Goal: Find specific page/section: Find specific page/section

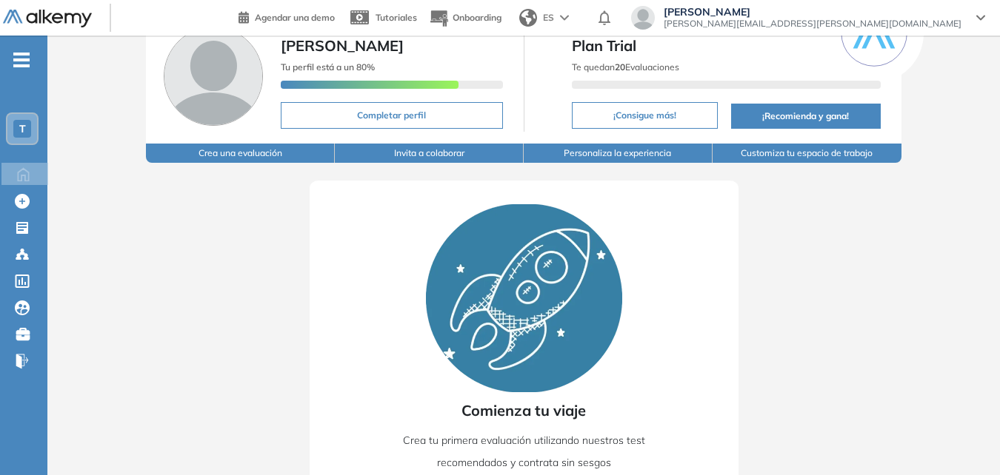
scroll to position [76, 0]
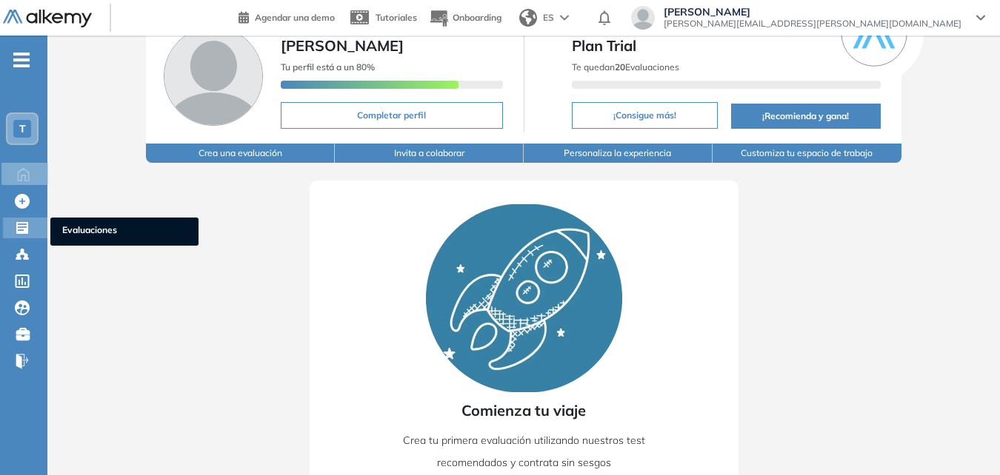
click at [16, 227] on icon at bounding box center [22, 228] width 12 height 12
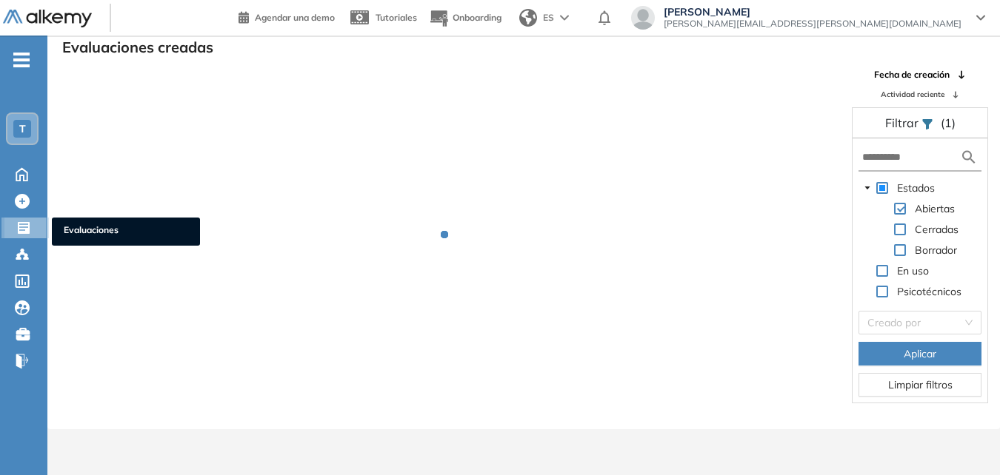
scroll to position [36, 0]
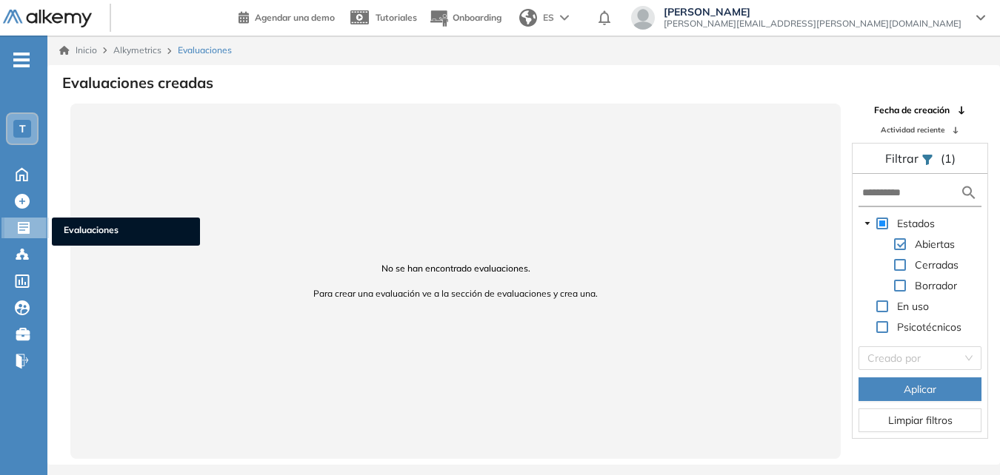
click at [27, 230] on icon at bounding box center [24, 228] width 12 height 12
click at [96, 230] on span "Evaluaciones" at bounding box center [126, 232] width 124 height 16
click at [78, 228] on span "Evaluaciones" at bounding box center [126, 232] width 124 height 16
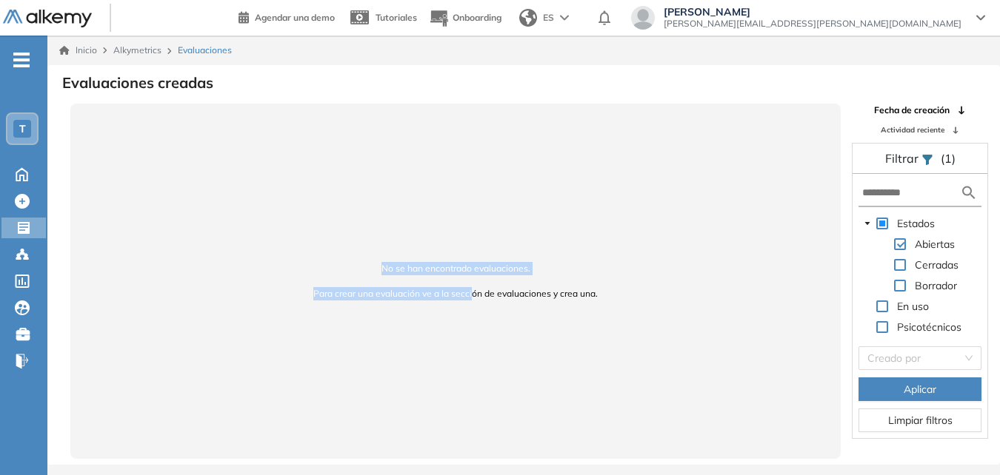
drag, startPoint x: 372, startPoint y: 268, endPoint x: 459, endPoint y: 327, distance: 104.5
click at [465, 327] on div "No se han encontrado evaluaciones. Para crear una evaluación ve a la sección de…" at bounding box center [455, 281] width 770 height 355
drag, startPoint x: 459, startPoint y: 327, endPoint x: 157, endPoint y: 225, distance: 318.7
click at [157, 225] on div "No se han encontrado evaluaciones. Para crear una evaluación ve a la sección de…" at bounding box center [455, 281] width 770 height 355
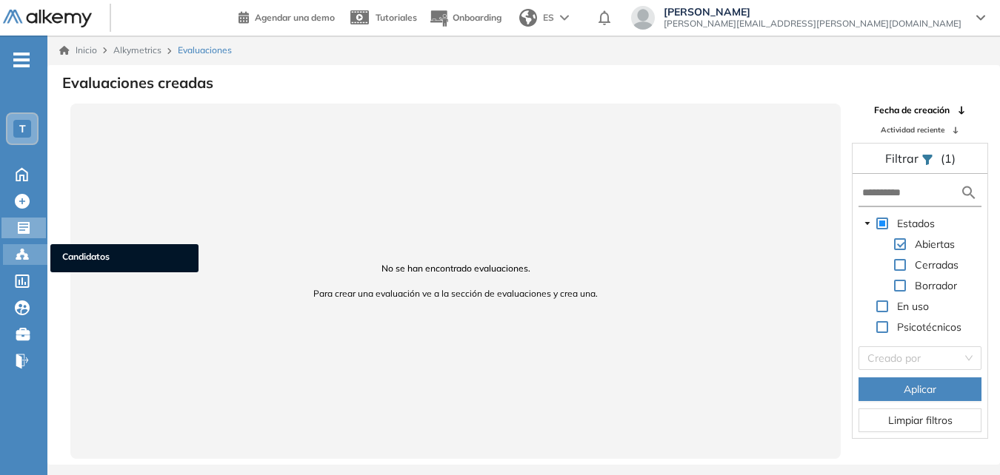
click at [13, 252] on div "Candidatos Candidatos" at bounding box center [25, 254] width 44 height 21
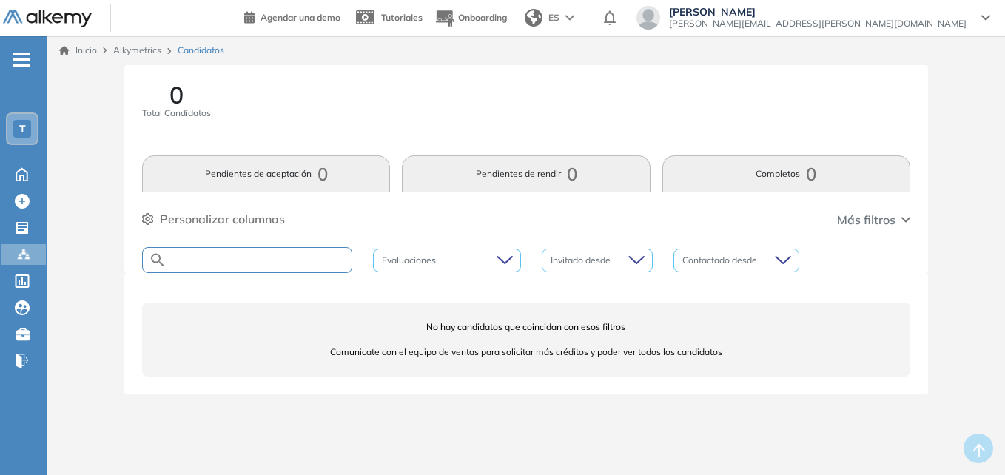
click at [263, 258] on input "text" at bounding box center [259, 260] width 185 height 11
type input "******"
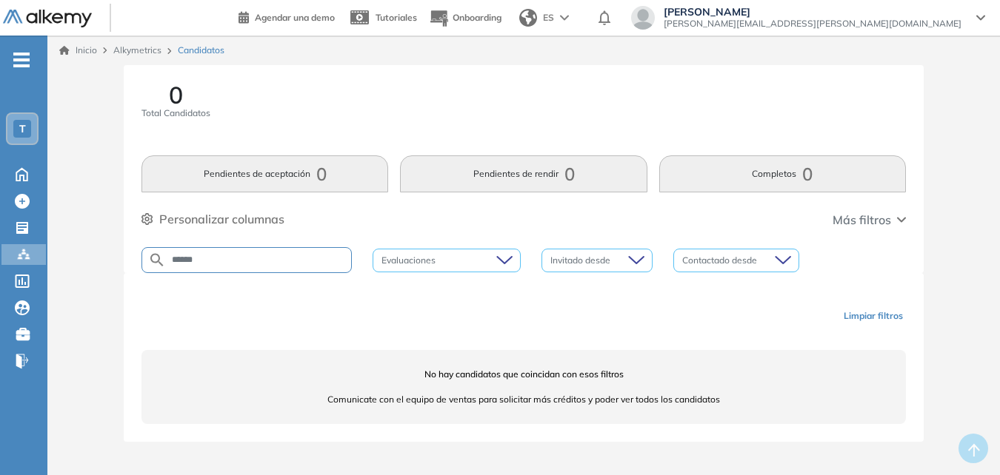
drag, startPoint x: 263, startPoint y: 258, endPoint x: 78, endPoint y: 235, distance: 185.7
click at [78, 235] on div "0 Total Candidatos Pendientes de aceptación 0 Pendientes de rendir 0 Completos …" at bounding box center [523, 271] width 940 height 412
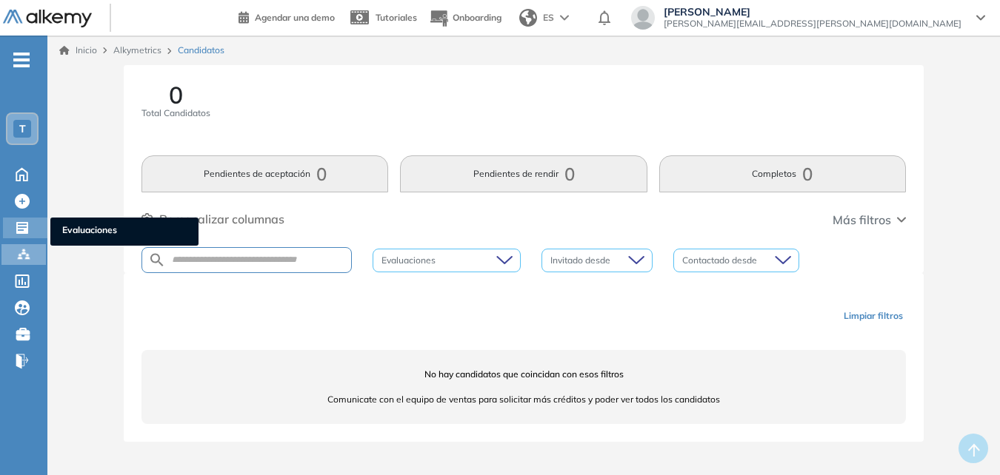
click at [16, 230] on icon at bounding box center [22, 228] width 15 height 15
